Goal: Information Seeking & Learning: Compare options

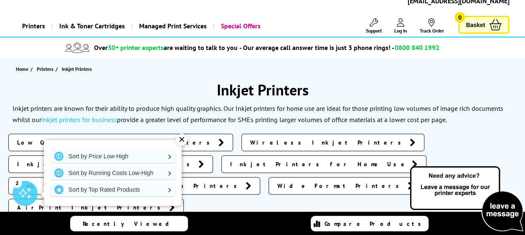
scroll to position [40, 0]
click at [178, 144] on div "✕" at bounding box center [182, 140] width 12 height 12
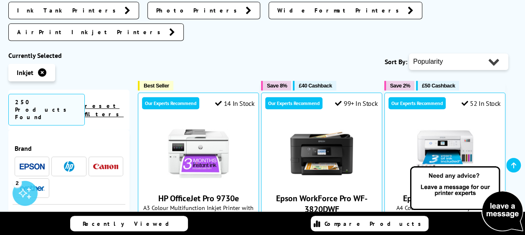
scroll to position [216, 0]
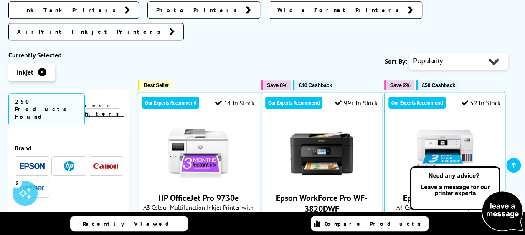
click at [242, 204] on span "A3 Colour Multifunction Inkjet Printer with HP Plus" at bounding box center [198, 212] width 112 height 16
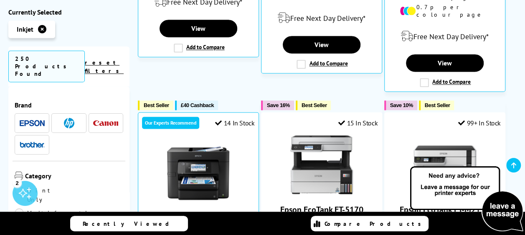
scroll to position [591, 0]
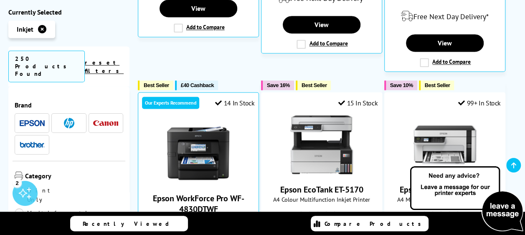
click at [242, 227] on div "(6)" at bounding box center [198, 235] width 112 height 16
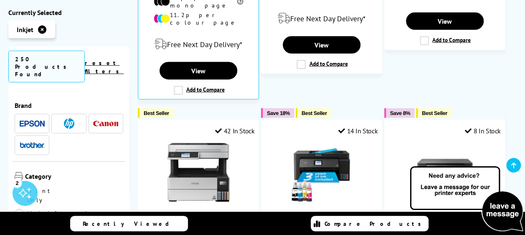
scroll to position [921, 0]
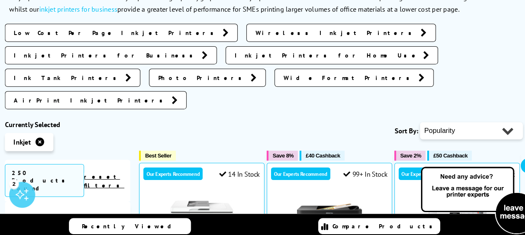
scroll to position [145, 0]
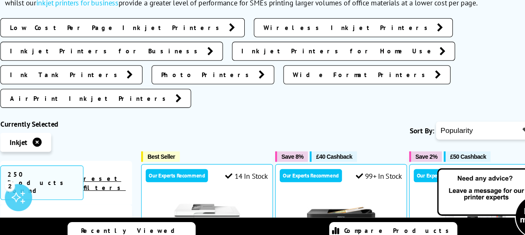
click at [201, 121] on div "Sort By: Popularity Rating Price - Low to High Price - High to Low Running Cost…" at bounding box center [323, 131] width 370 height 21
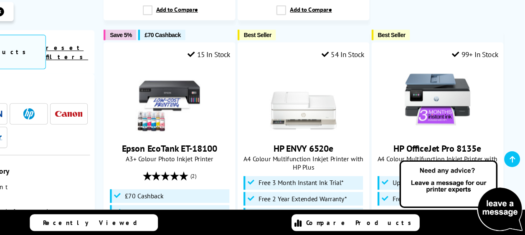
scroll to position [1315, 0]
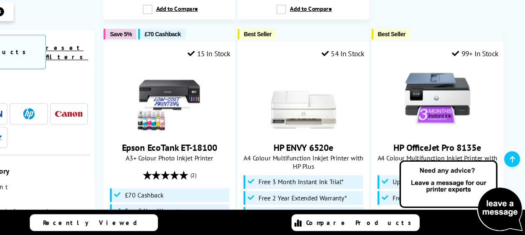
click at [261, 114] on div "54 In Stock HP ENVY 6520e A4 Colour Multifunction Inkjet Printer with HP Plus 1…" at bounding box center [321, 197] width 121 height 281
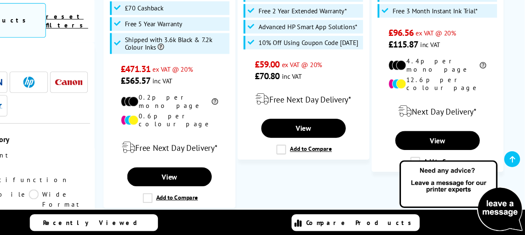
scroll to position [1515, 0]
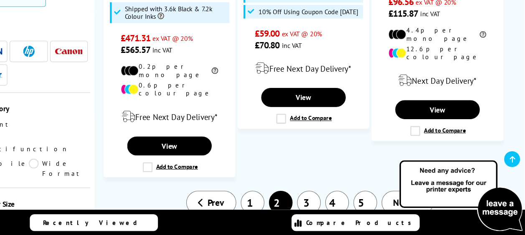
click at [329, 194] on link "3" at bounding box center [327, 205] width 22 height 22
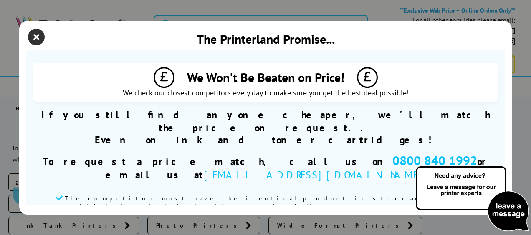
click at [38, 38] on icon "close modal" at bounding box center [36, 37] width 17 height 17
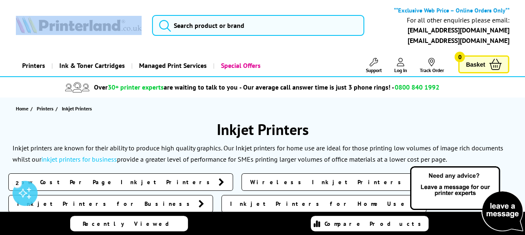
click at [38, 38] on div "**Exclusive Web Price – Online Orders Only** For all other enquiries please ema…" at bounding box center [262, 27] width 525 height 43
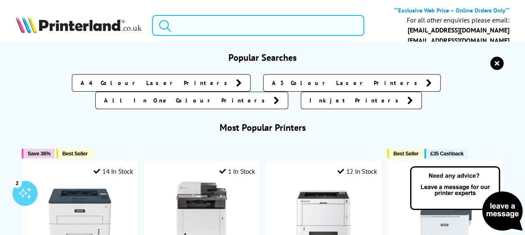
click at [215, 27] on input "search" at bounding box center [258, 25] width 212 height 21
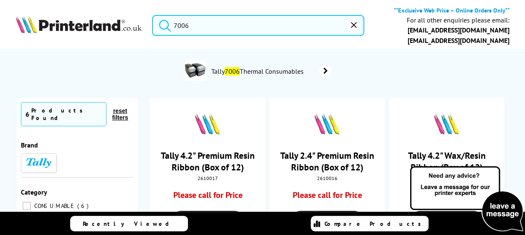
click at [152, 15] on button "submit" at bounding box center [162, 24] width 21 height 18
click at [192, 25] on input "7006" at bounding box center [258, 25] width 212 height 21
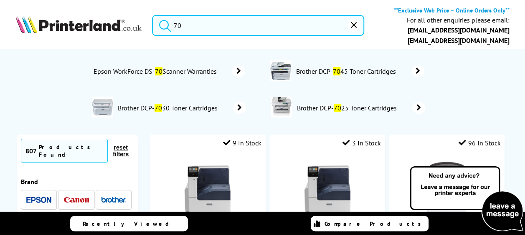
type input "7"
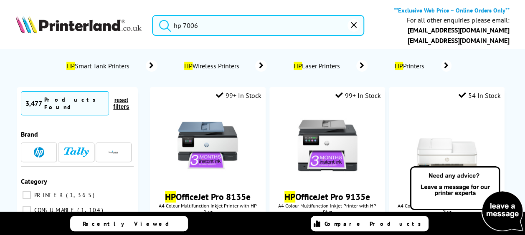
type input "hp 7006"
click at [152, 15] on button "submit" at bounding box center [162, 24] width 21 height 18
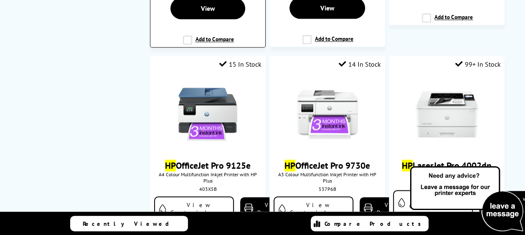
scroll to position [472, 0]
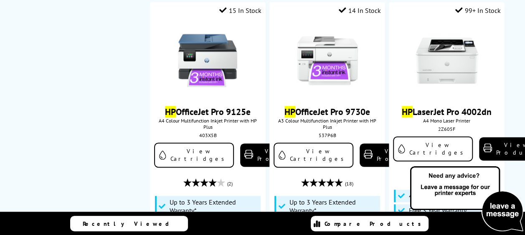
click at [192, 29] on img at bounding box center [207, 60] width 63 height 63
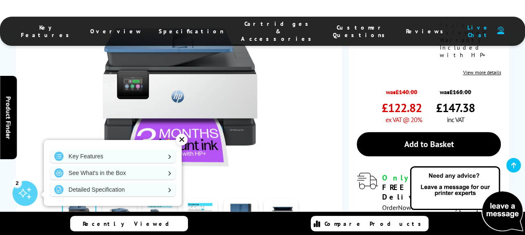
scroll to position [313, 0]
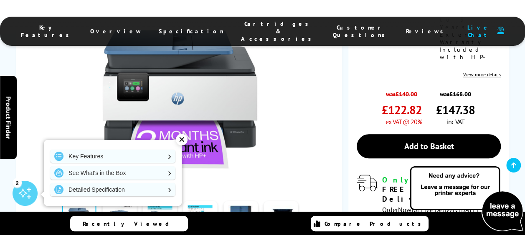
click at [183, 141] on div "✕" at bounding box center [182, 140] width 12 height 12
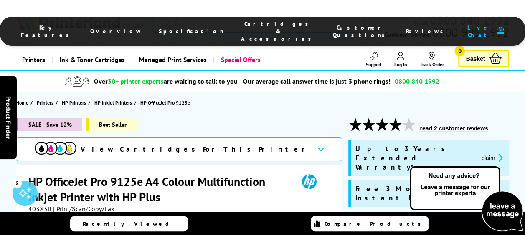
scroll to position [33, 0]
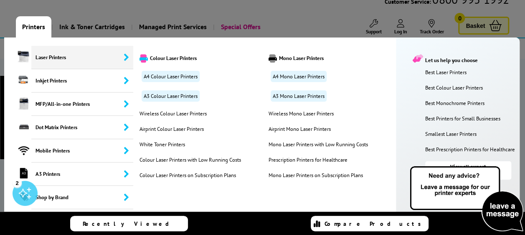
click at [45, 55] on span "Laser Printers" at bounding box center [82, 57] width 102 height 23
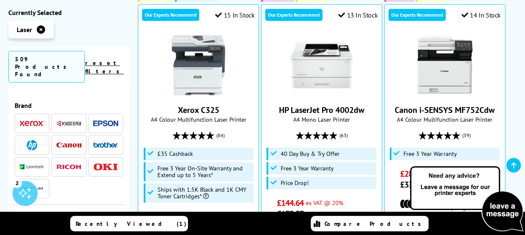
scroll to position [359, 0]
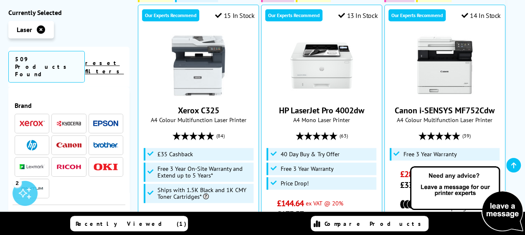
click at [214, 97] on div "Xerox C325 A4 Colour Multifunction Laser Printer (84) £35 Cashback £305.00" at bounding box center [198, 133] width 112 height 199
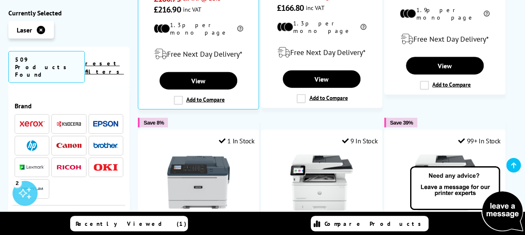
scroll to position [964, 0]
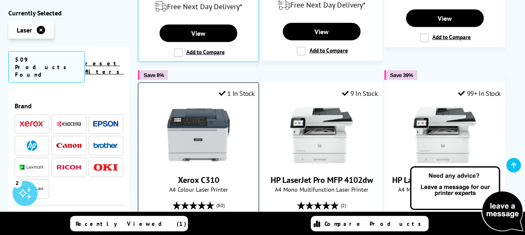
click at [214, 104] on img at bounding box center [198, 135] width 63 height 63
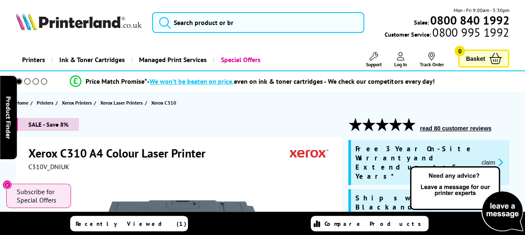
click at [214, 97] on section "Home Printers Xerox Printers Xerox Laser Printers Xerox C310" at bounding box center [262, 103] width 525 height 22
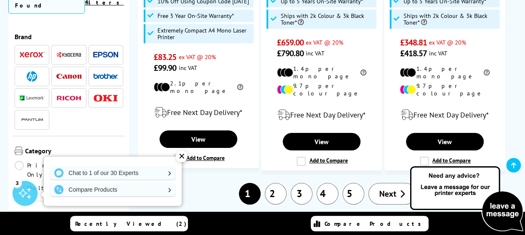
scroll to position [1543, 0]
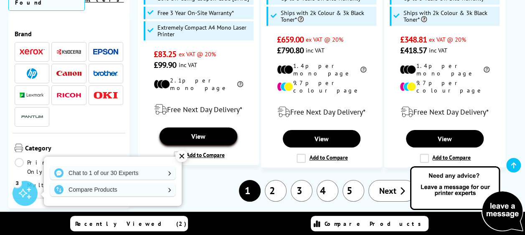
click at [194, 128] on link "View" at bounding box center [198, 137] width 78 height 18
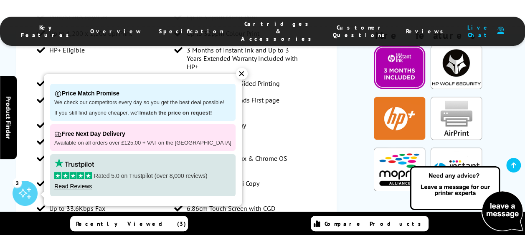
scroll to position [800, 0]
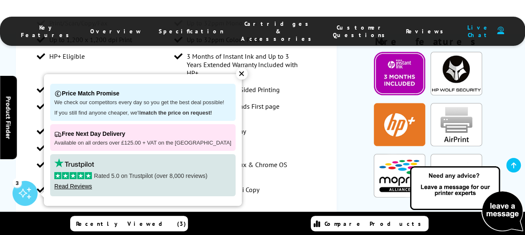
click at [236, 71] on div "✕" at bounding box center [242, 74] width 12 height 12
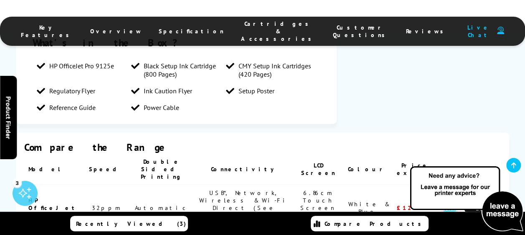
scroll to position [1091, 0]
